Goal: Book appointment/travel/reservation

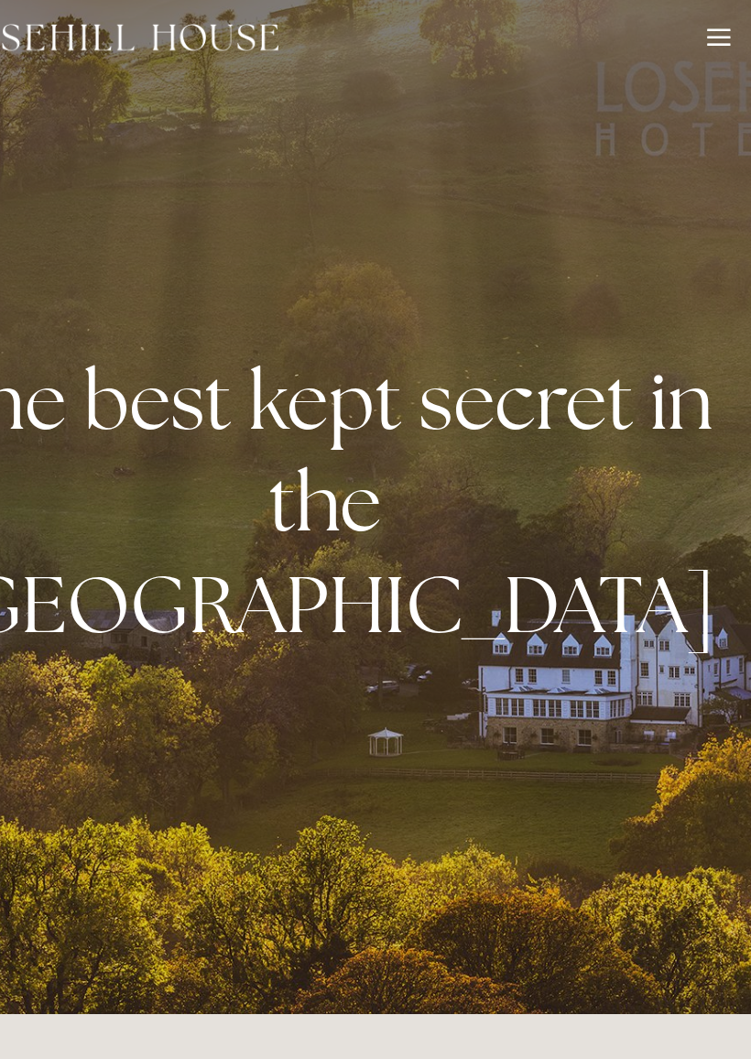
scroll to position [6, 0]
click at [712, 34] on div at bounding box center [722, 36] width 20 height 20
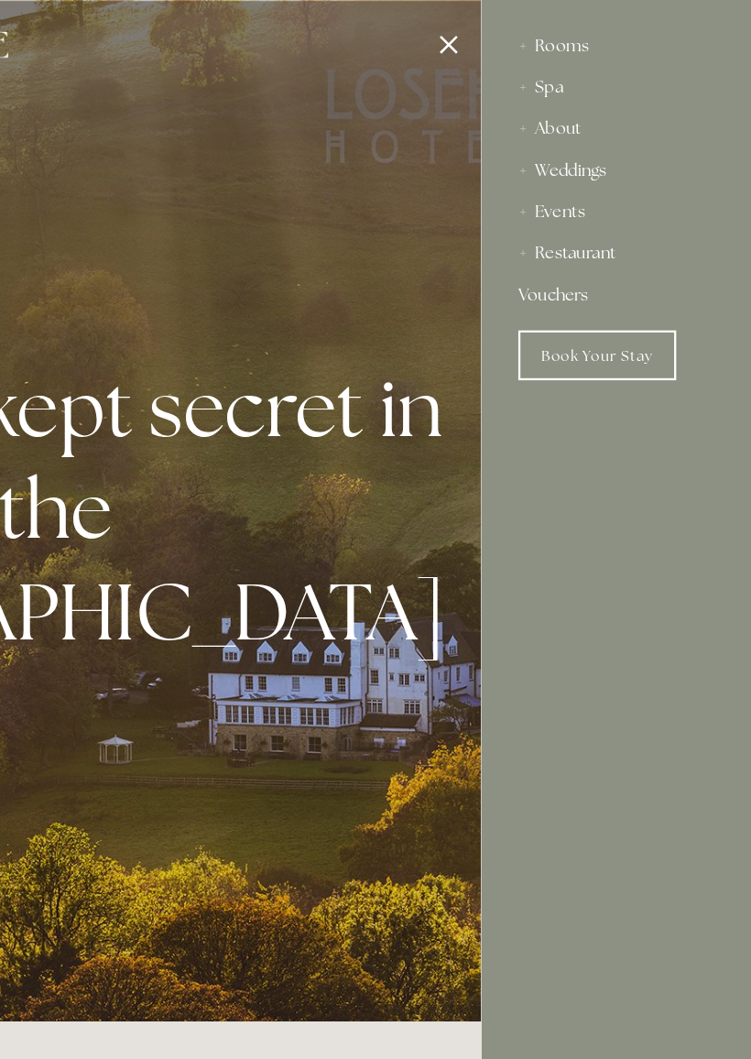
scroll to position [0, 0]
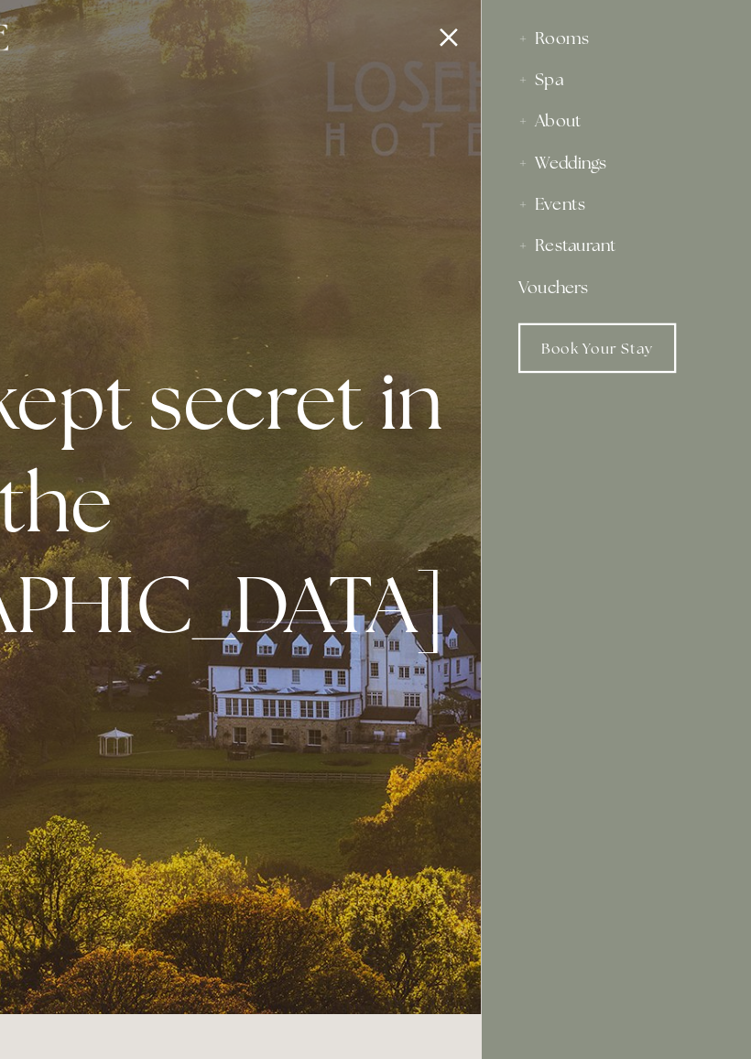
click at [546, 75] on div "Spa" at bounding box center [632, 77] width 172 height 37
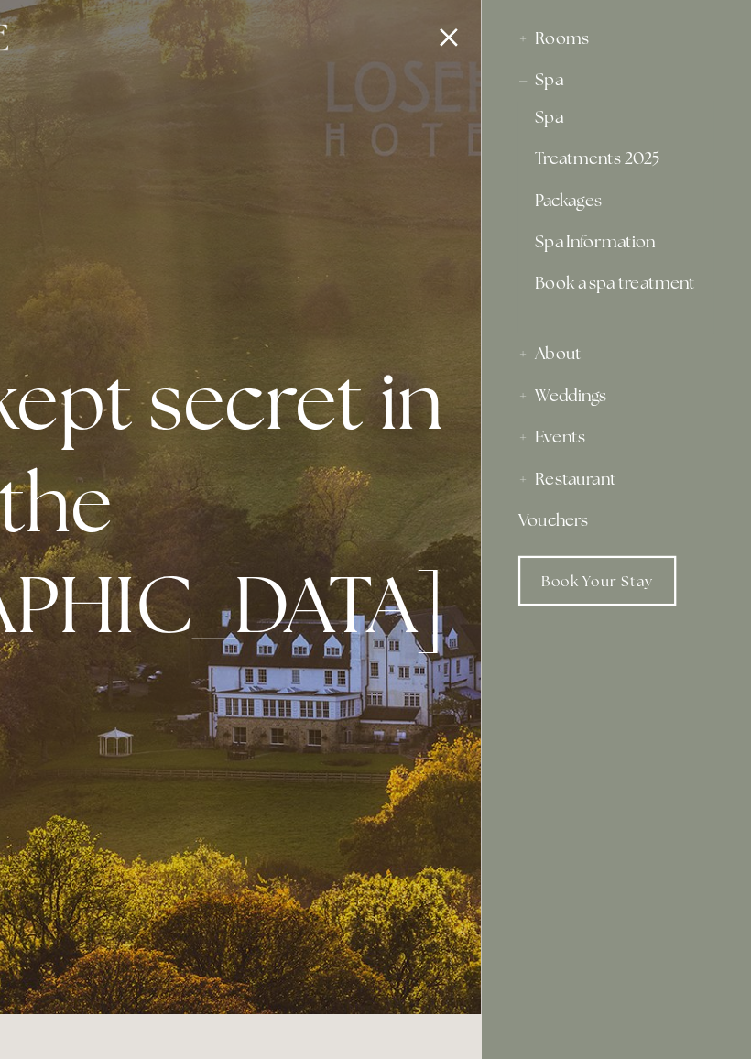
click at [560, 105] on link "Spa" at bounding box center [631, 114] width 143 height 22
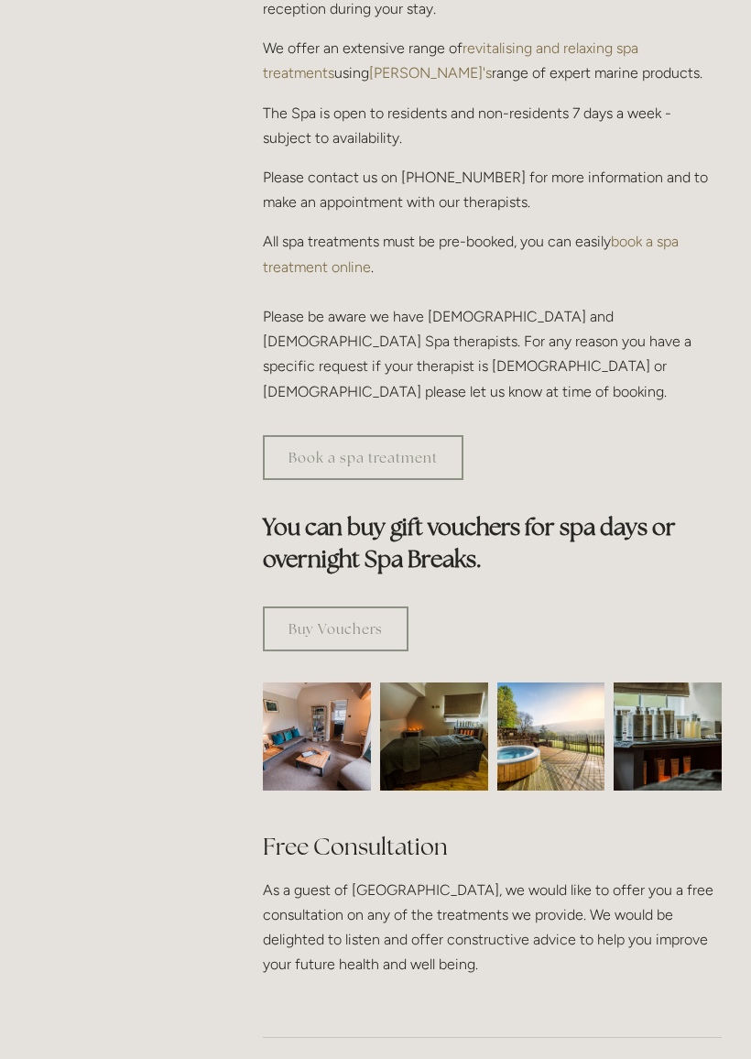
scroll to position [810, 0]
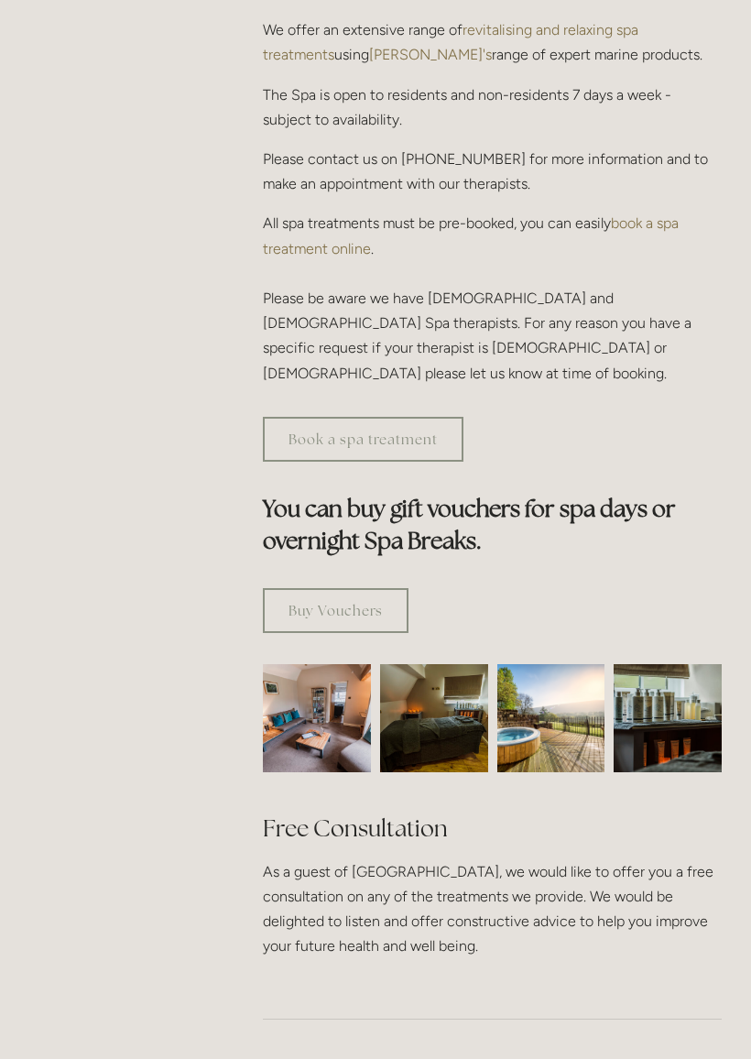
click at [425, 418] on link "Book a spa treatment" at bounding box center [363, 440] width 201 height 45
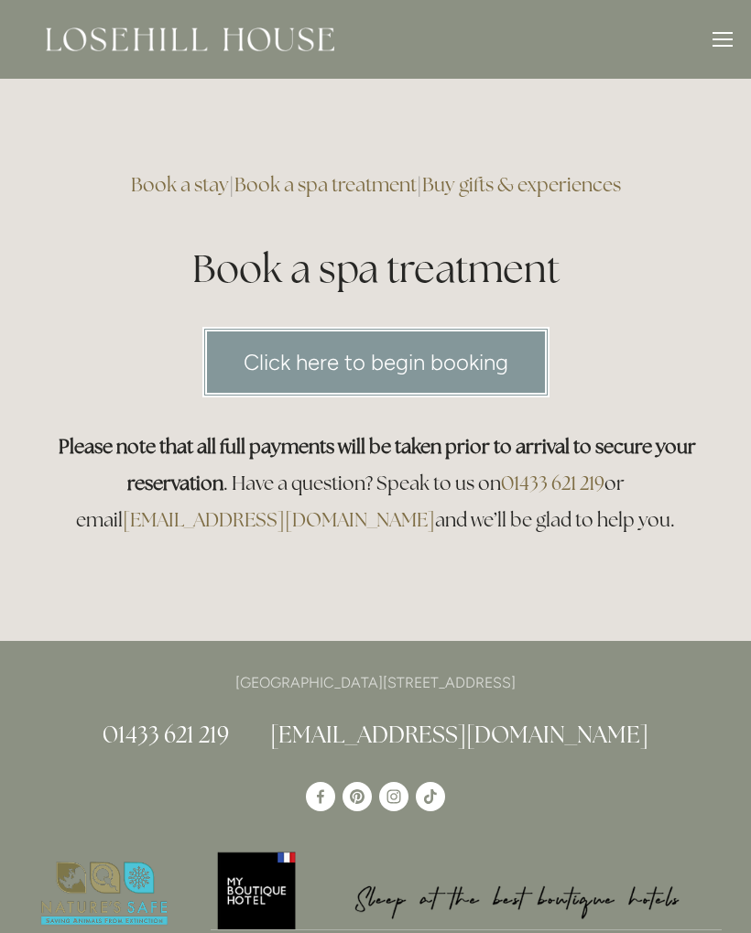
click at [443, 356] on link "Click here to begin booking" at bounding box center [375, 362] width 347 height 71
click at [441, 340] on link "Click here to begin booking" at bounding box center [375, 362] width 347 height 71
